Goal: Task Accomplishment & Management: Manage account settings

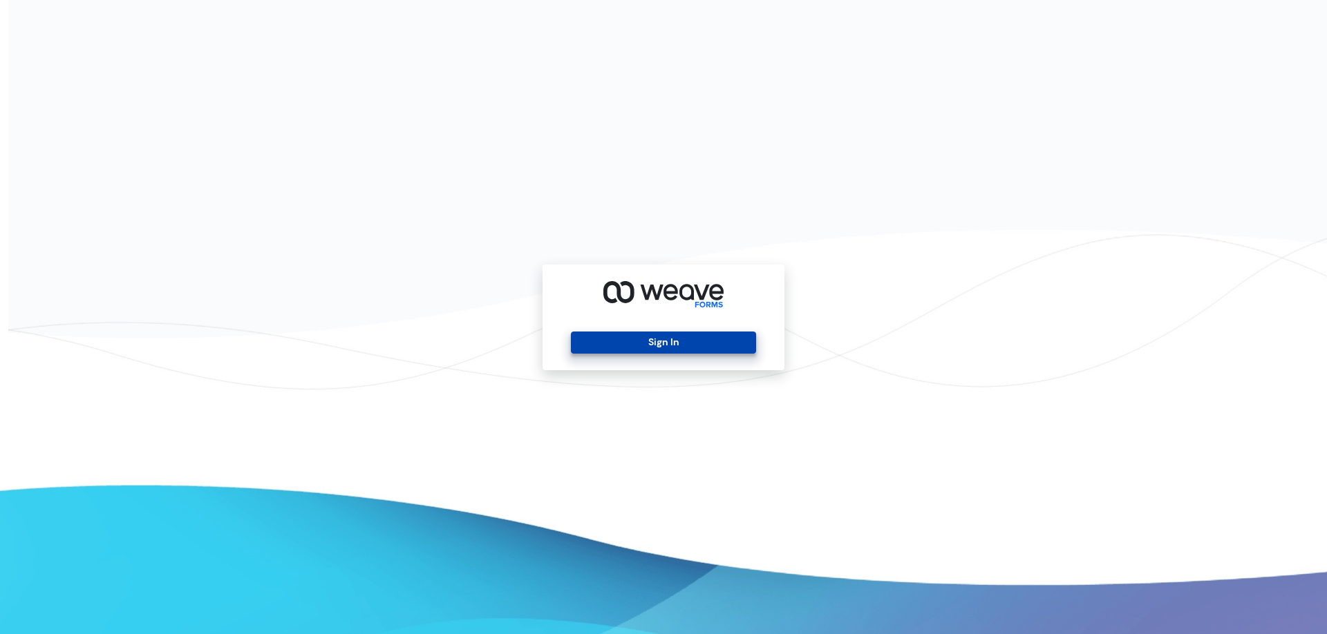
click at [679, 349] on button "Sign In" at bounding box center [663, 343] width 185 height 22
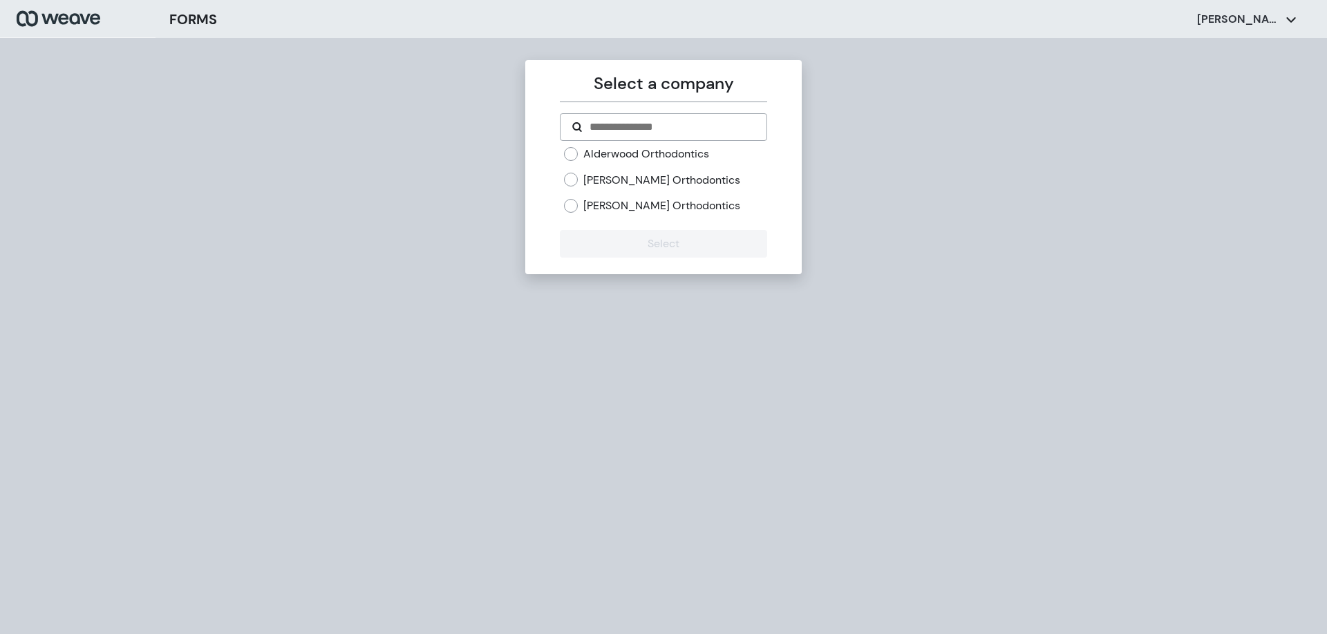
click at [588, 204] on label "[PERSON_NAME] Orthodontics" at bounding box center [661, 205] width 157 height 15
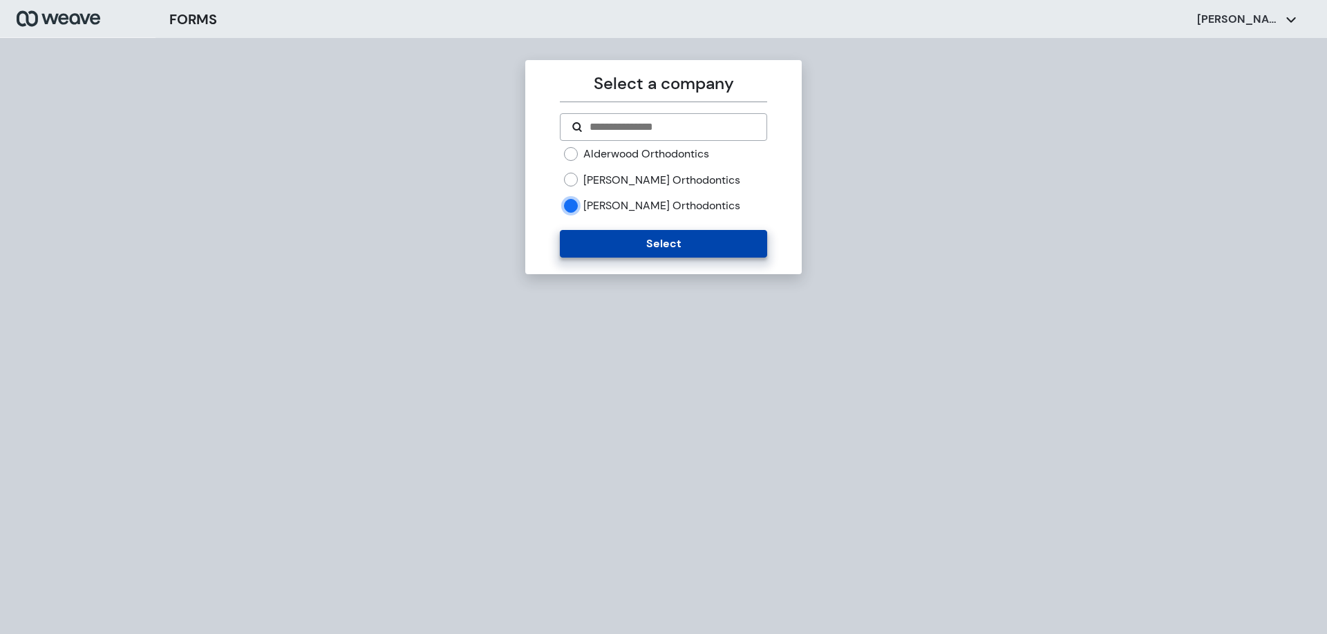
click at [592, 235] on button "Select" at bounding box center [663, 244] width 207 height 28
